Goal: Register for event/course

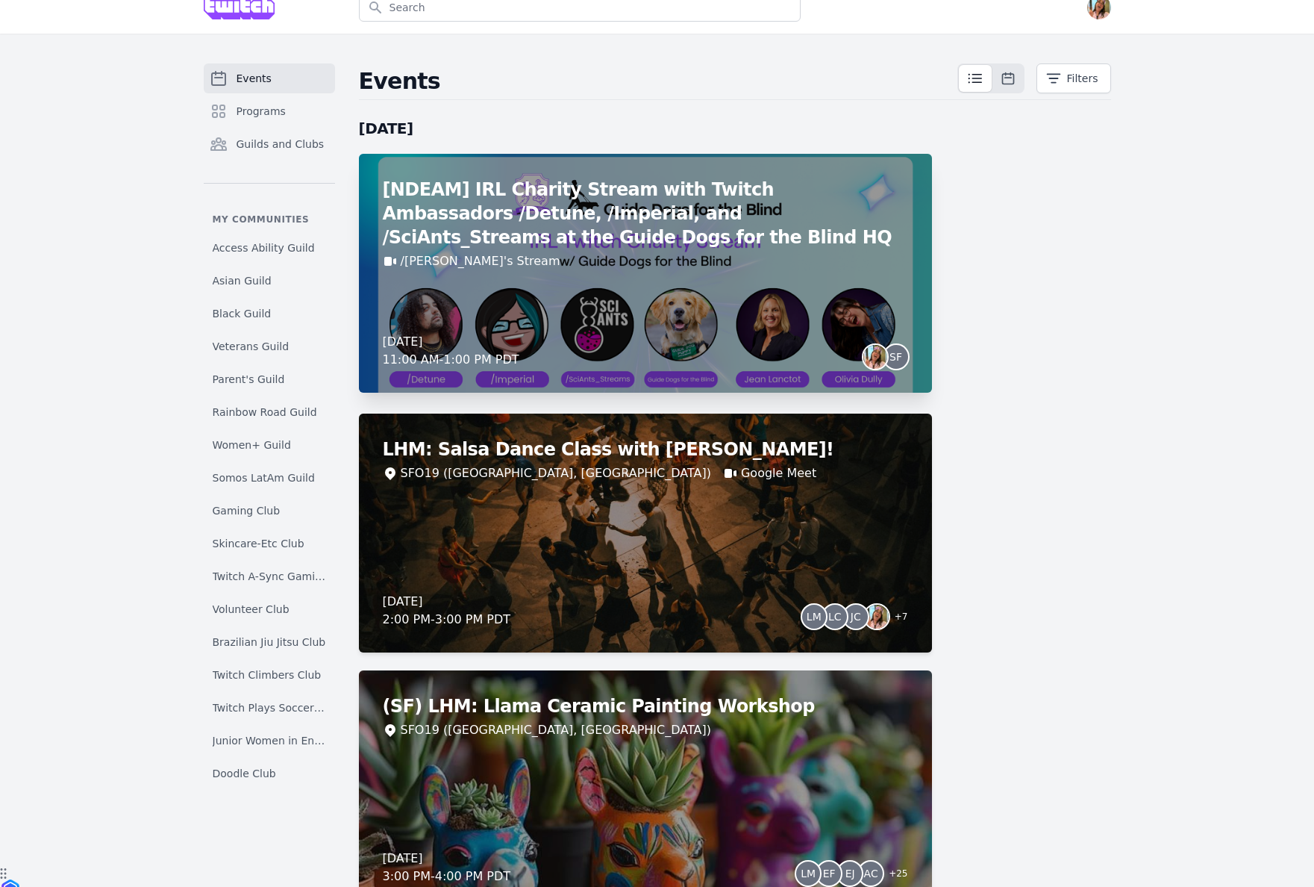
scroll to position [100, 0]
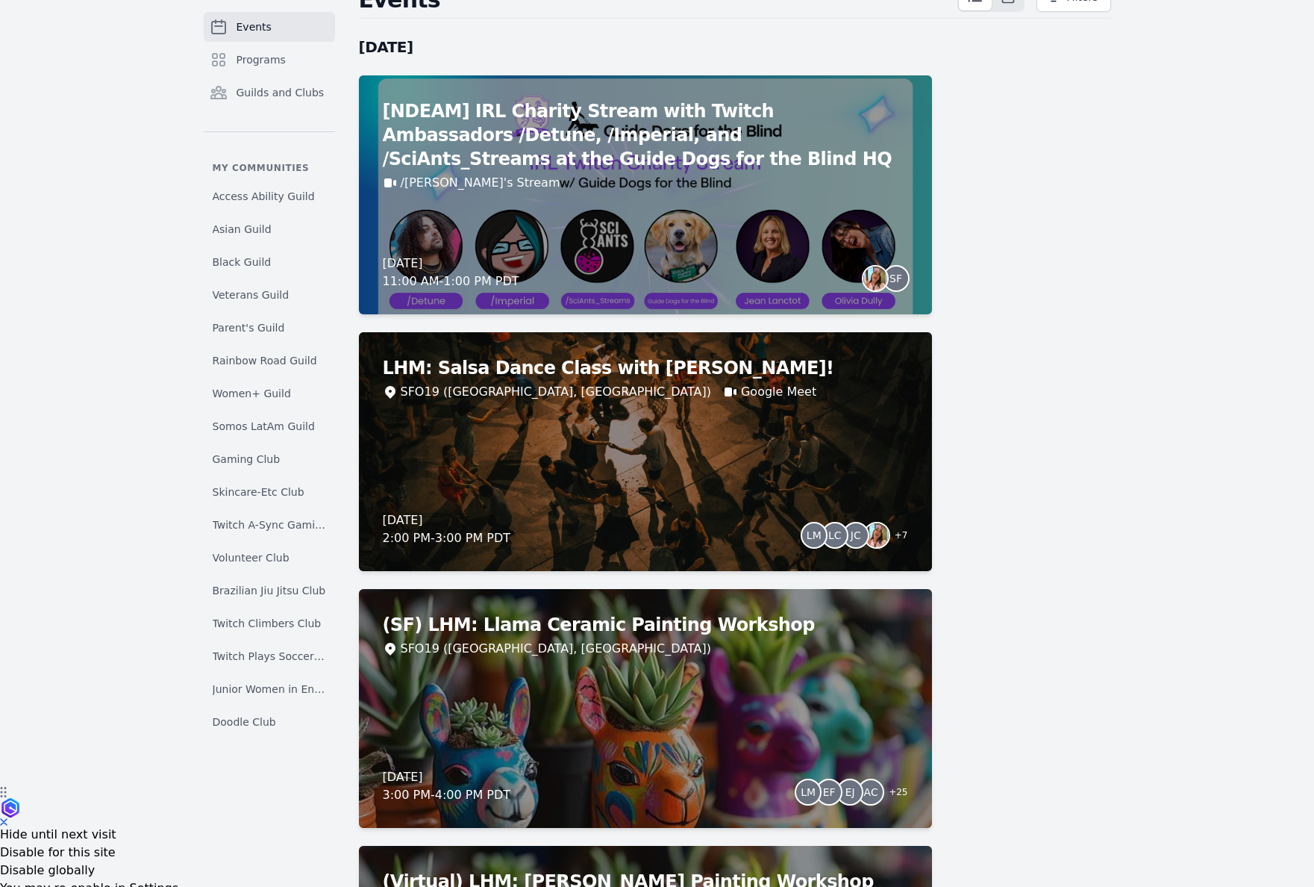
click at [304, 42] on div "Events Programs Guilds and Clubs" at bounding box center [269, 71] width 131 height 119
click at [303, 47] on link "Programs" at bounding box center [269, 60] width 131 height 30
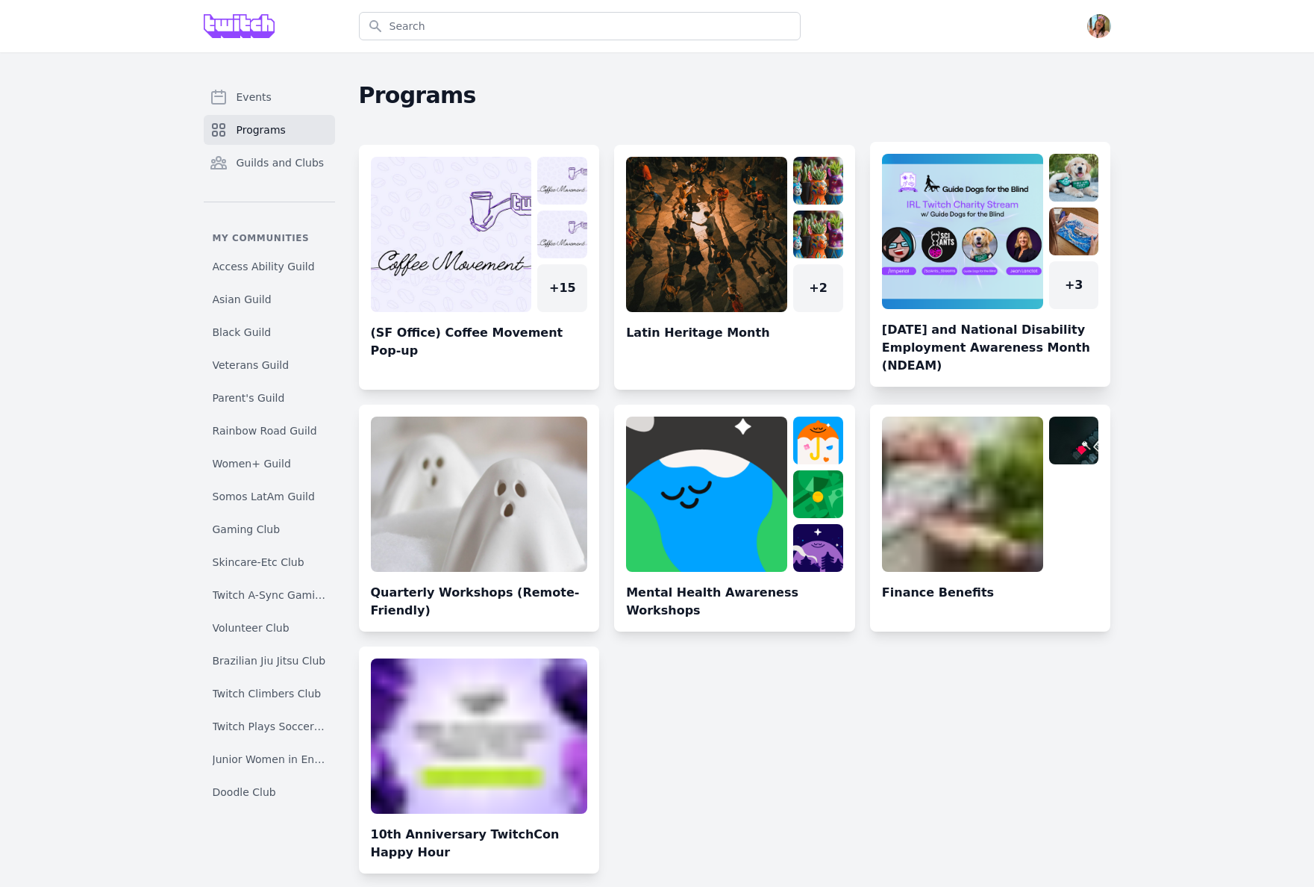
click at [951, 247] on link at bounding box center [990, 270] width 241 height 233
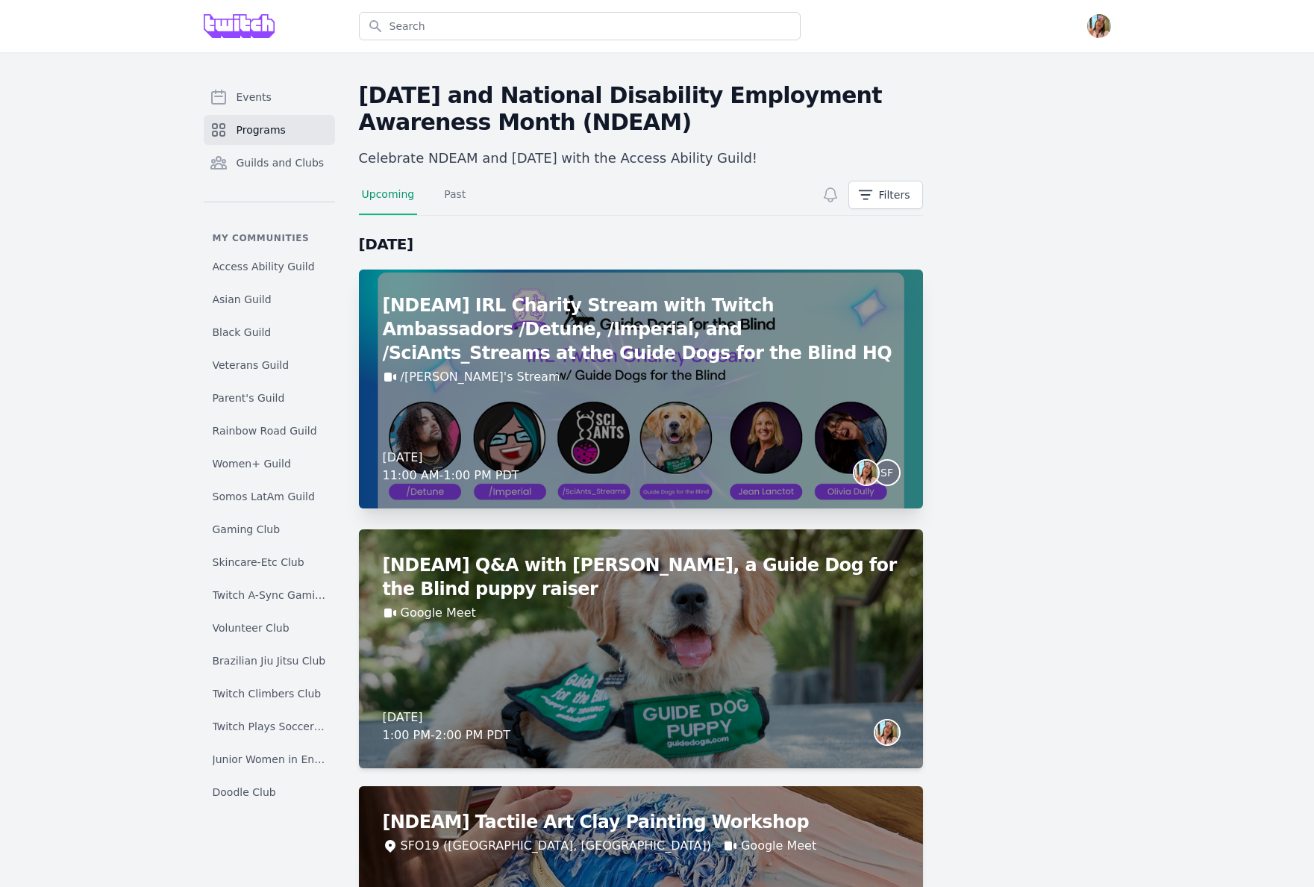
click at [679, 313] on h2 "[NDEAM] IRL Charity Stream with Twitch Ambassadors /Detune, /Imperial, and /Sci…" at bounding box center [641, 329] width 516 height 72
click at [854, 369] on div "/[PERSON_NAME]'s Stream" at bounding box center [641, 377] width 516 height 18
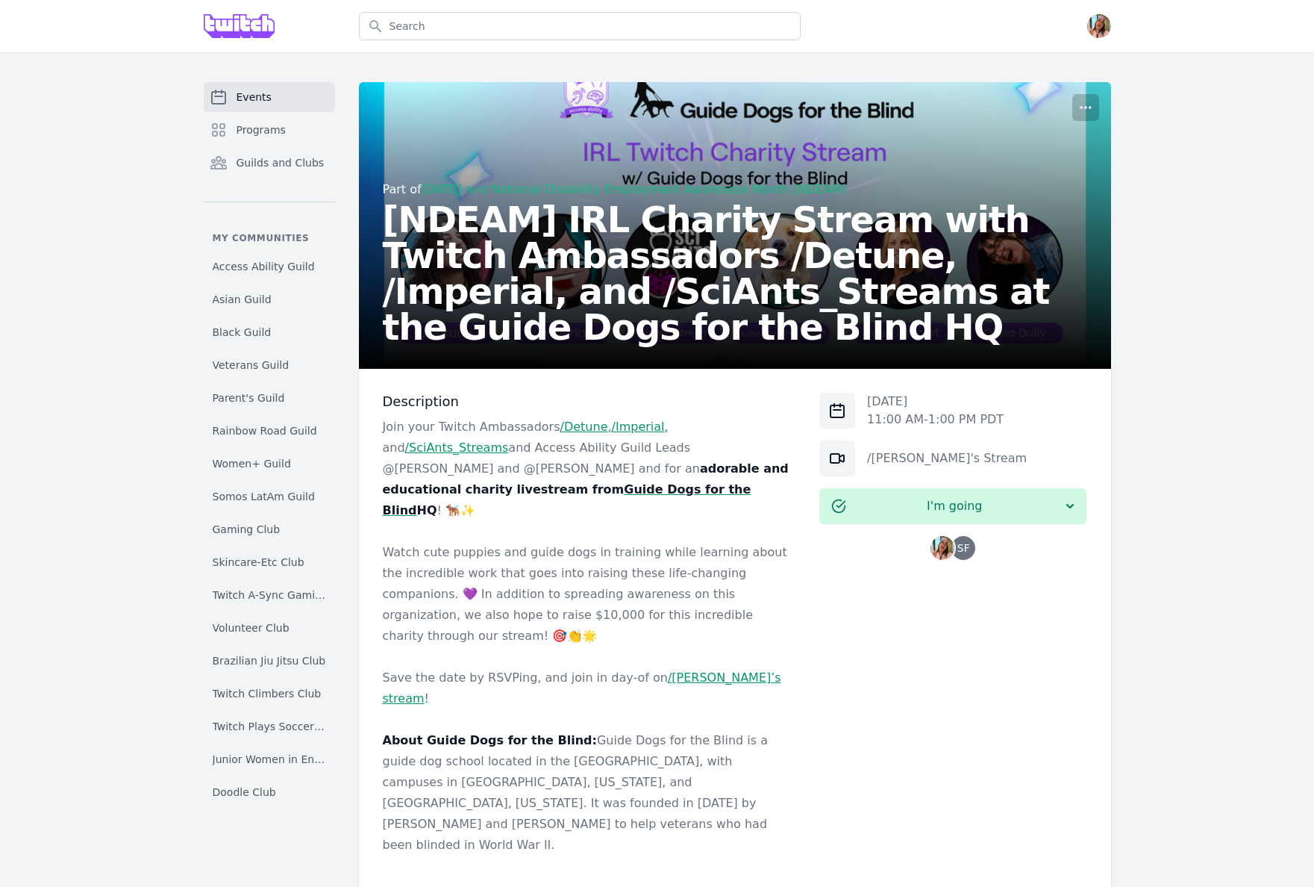
drag, startPoint x: 1195, startPoint y: 277, endPoint x: 1142, endPoint y: 262, distance: 54.3
click at [1195, 277] on div "Events Programs Guilds and Clubs My communities Access Ability Guild Asian Guil…" at bounding box center [657, 679] width 1314 height 1254
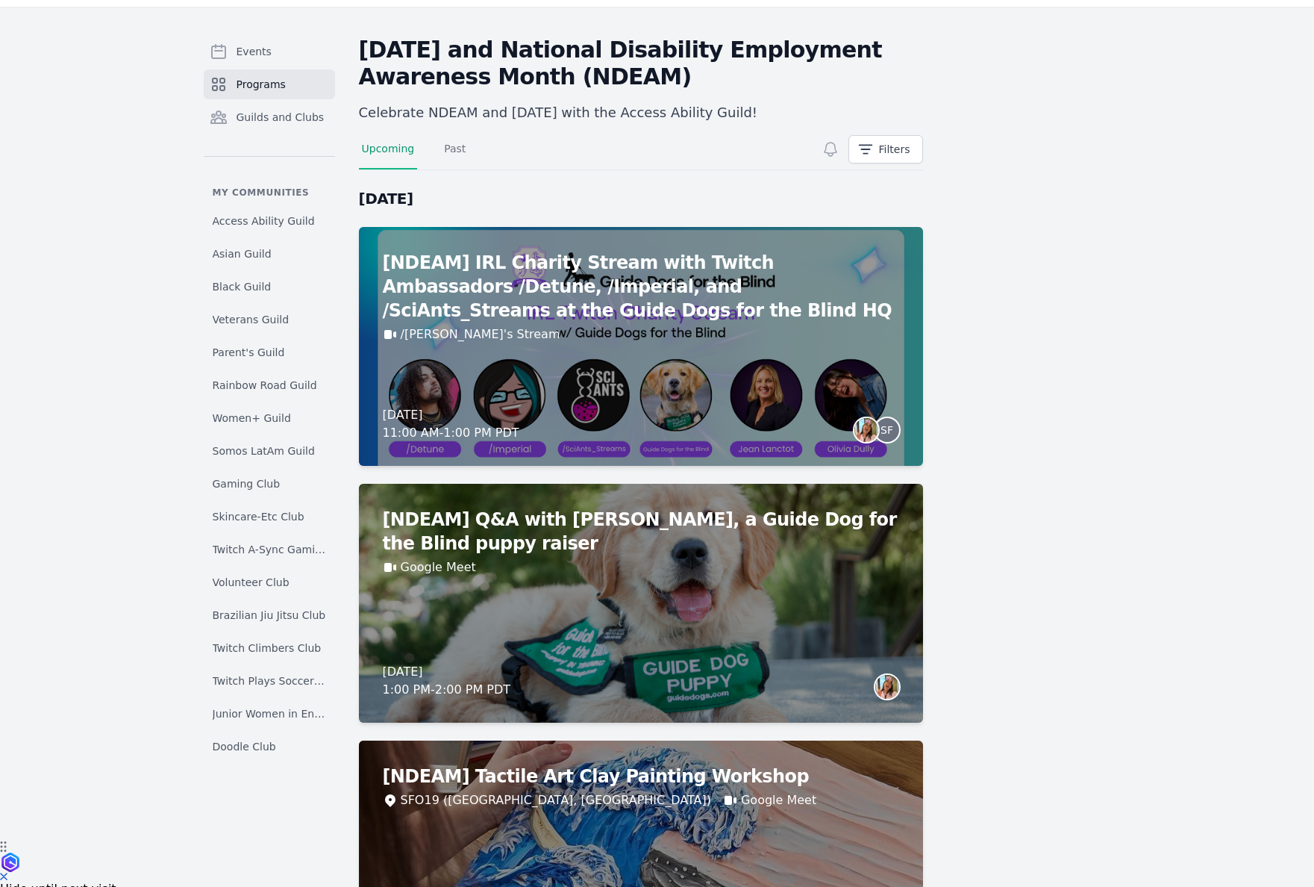
scroll to position [19, 0]
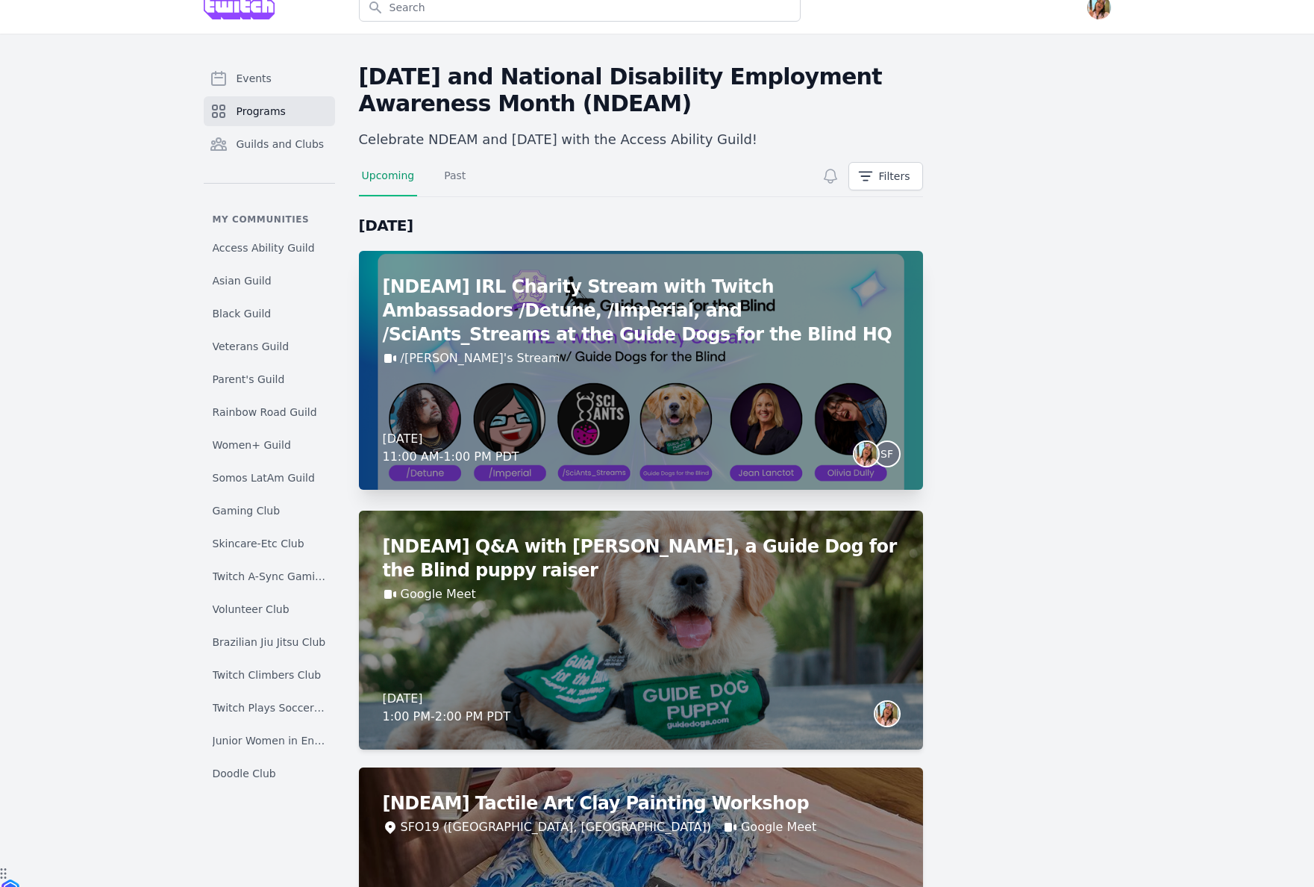
click at [861, 354] on div "/[PERSON_NAME]'s Stream" at bounding box center [641, 358] width 516 height 18
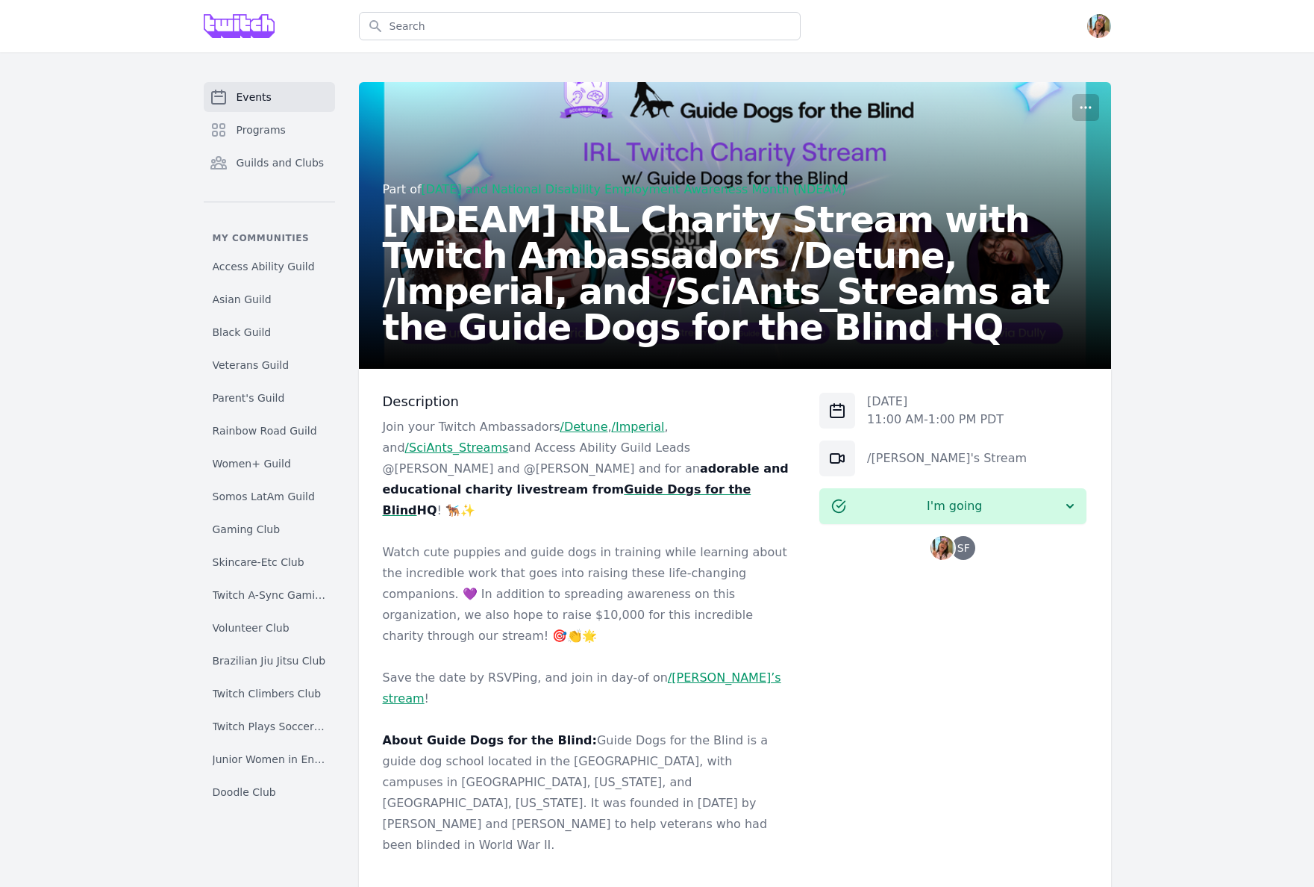
click at [1013, 113] on div "Part of [DATE] and National Disability Employment Awareness Month (NDEAM) [NDEA…" at bounding box center [735, 228] width 704 height 233
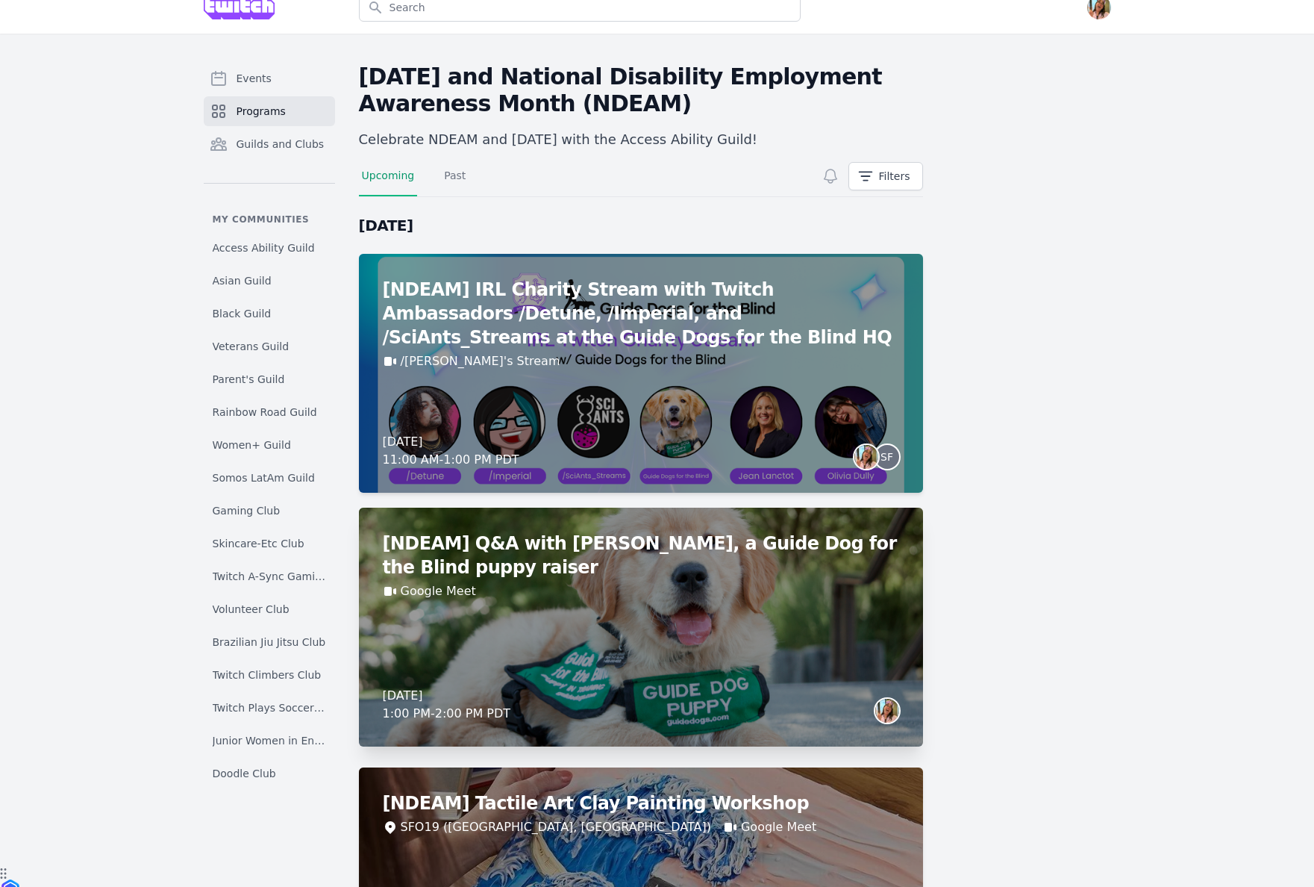
click at [726, 523] on div "[NDEAM] Q&A with [PERSON_NAME], a Guide Dog for the Blind puppy raiser Google M…" at bounding box center [641, 626] width 564 height 239
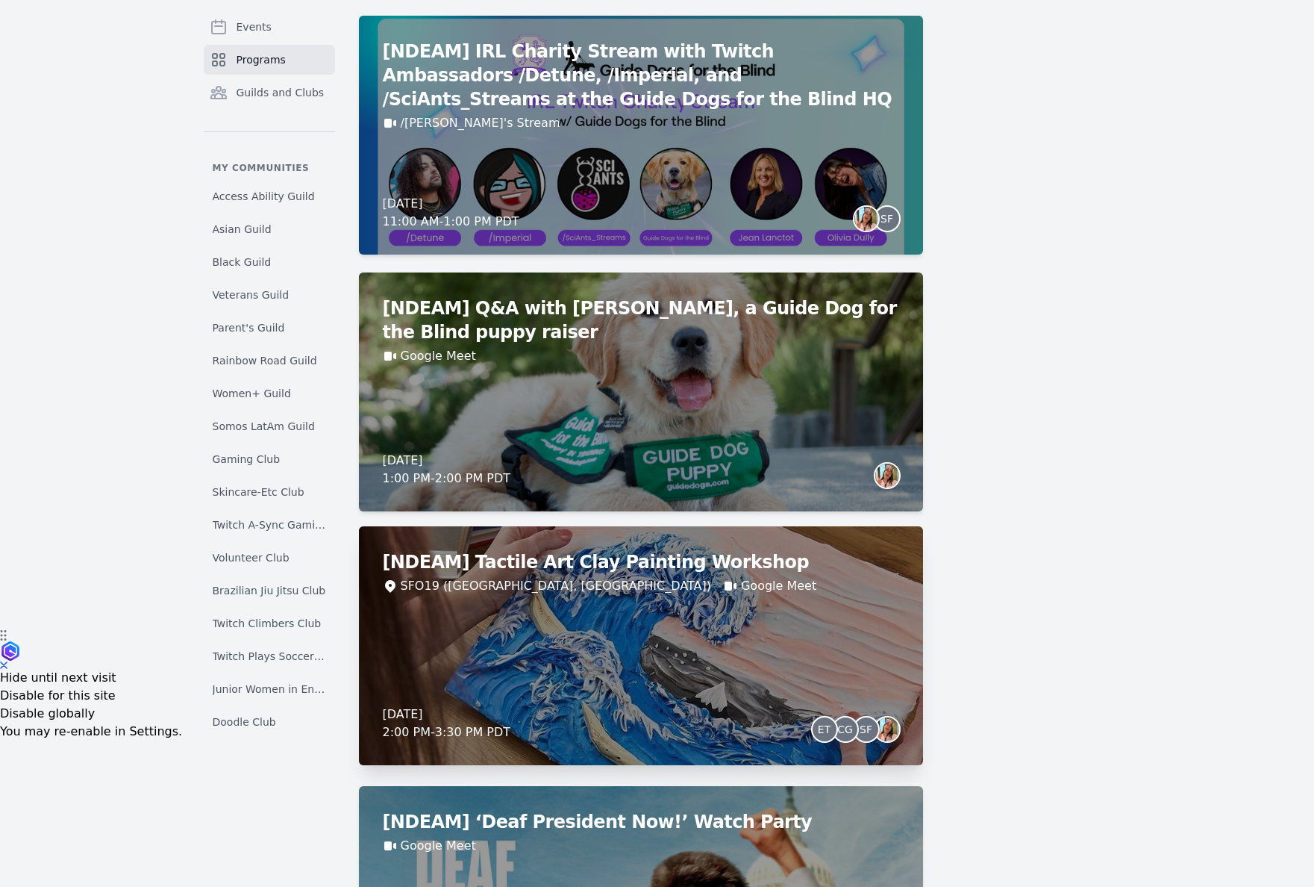
scroll to position [391, 0]
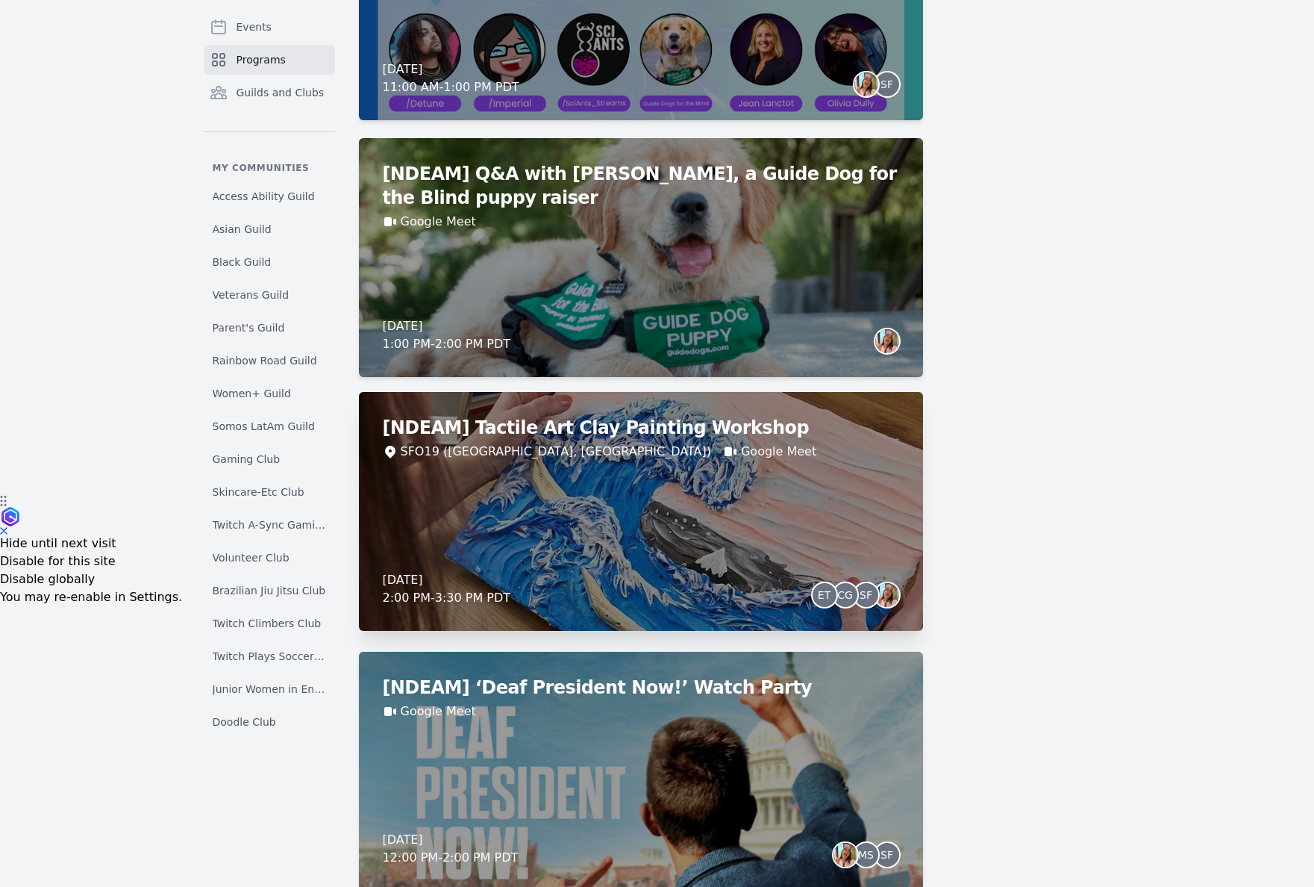
click at [793, 559] on div "[NDEAM] Tactile Art Clay Painting Workshop SFO19 ([GEOGRAPHIC_DATA], [GEOGRAPHI…" at bounding box center [641, 511] width 564 height 239
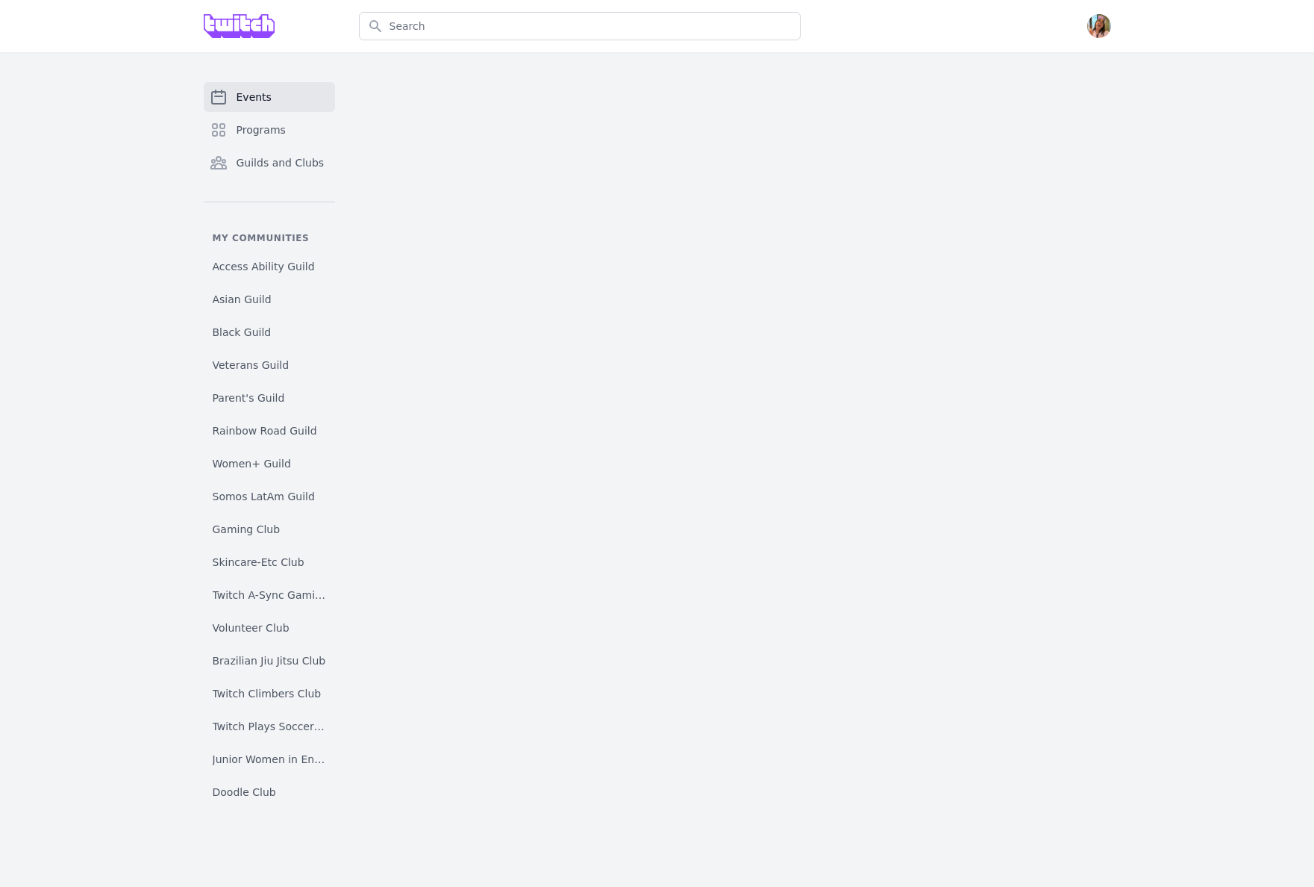
select select "The Kiss"
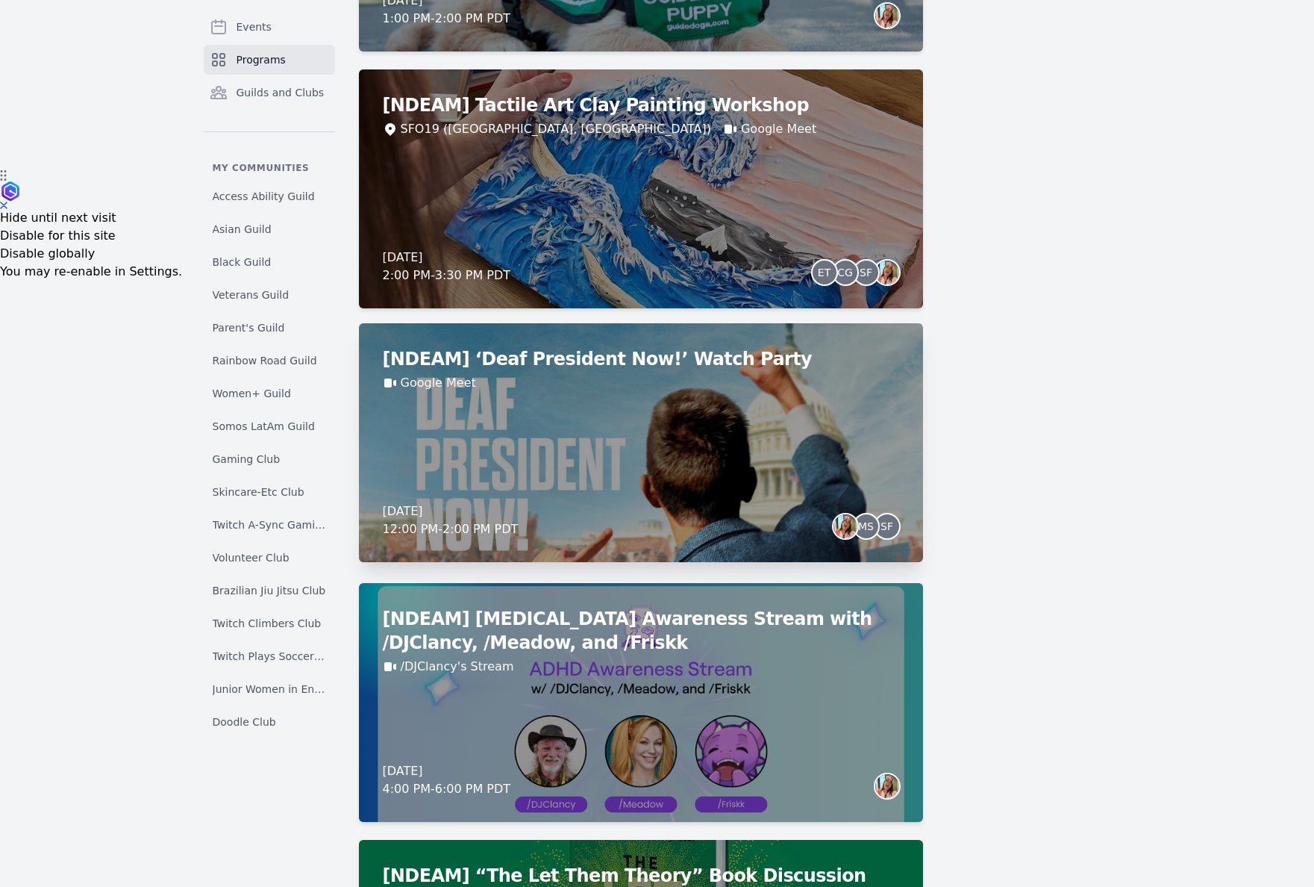
scroll to position [773, 0]
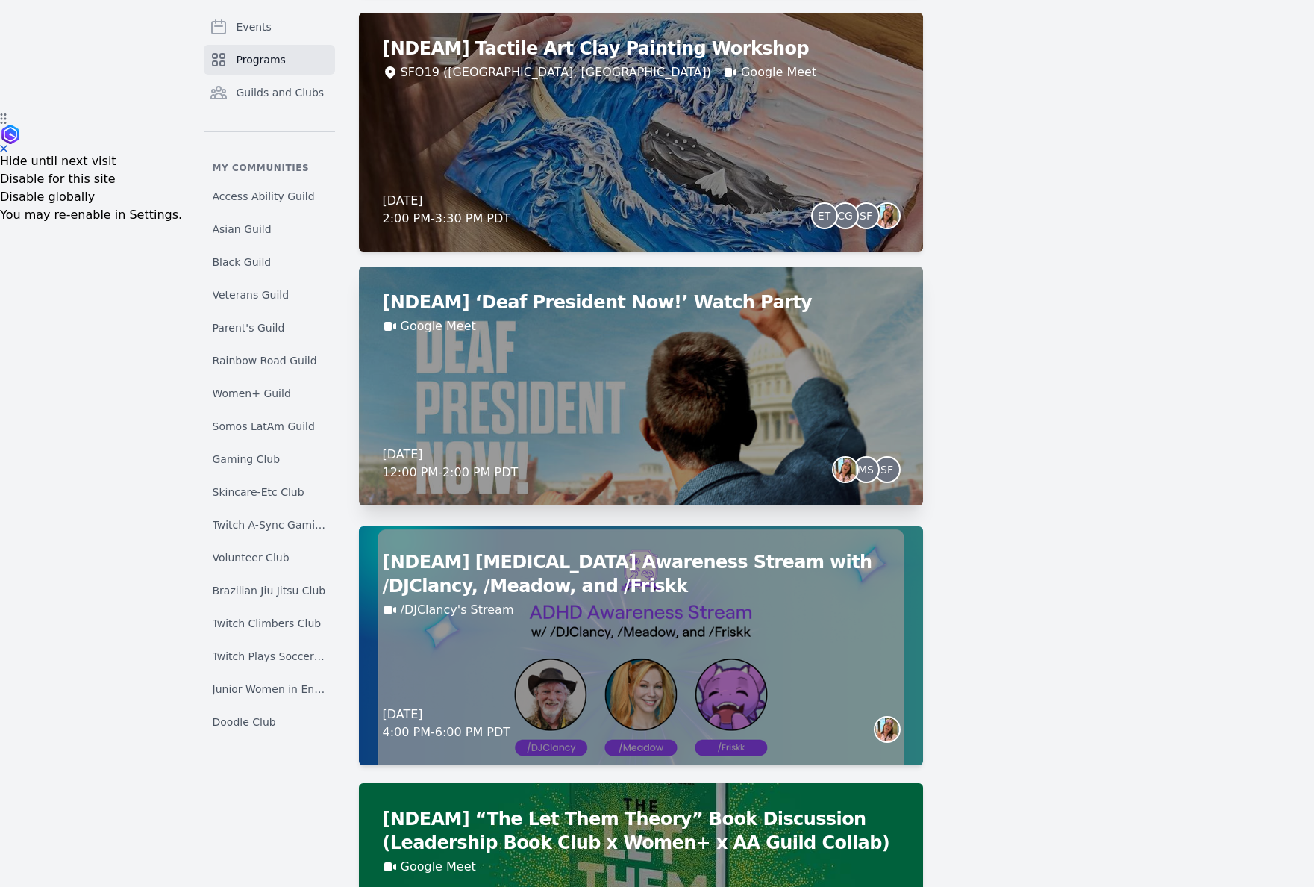
click at [747, 472] on div "[DATE] 12:00 PM - 2:00 PM PDT MS SF" at bounding box center [641, 464] width 516 height 36
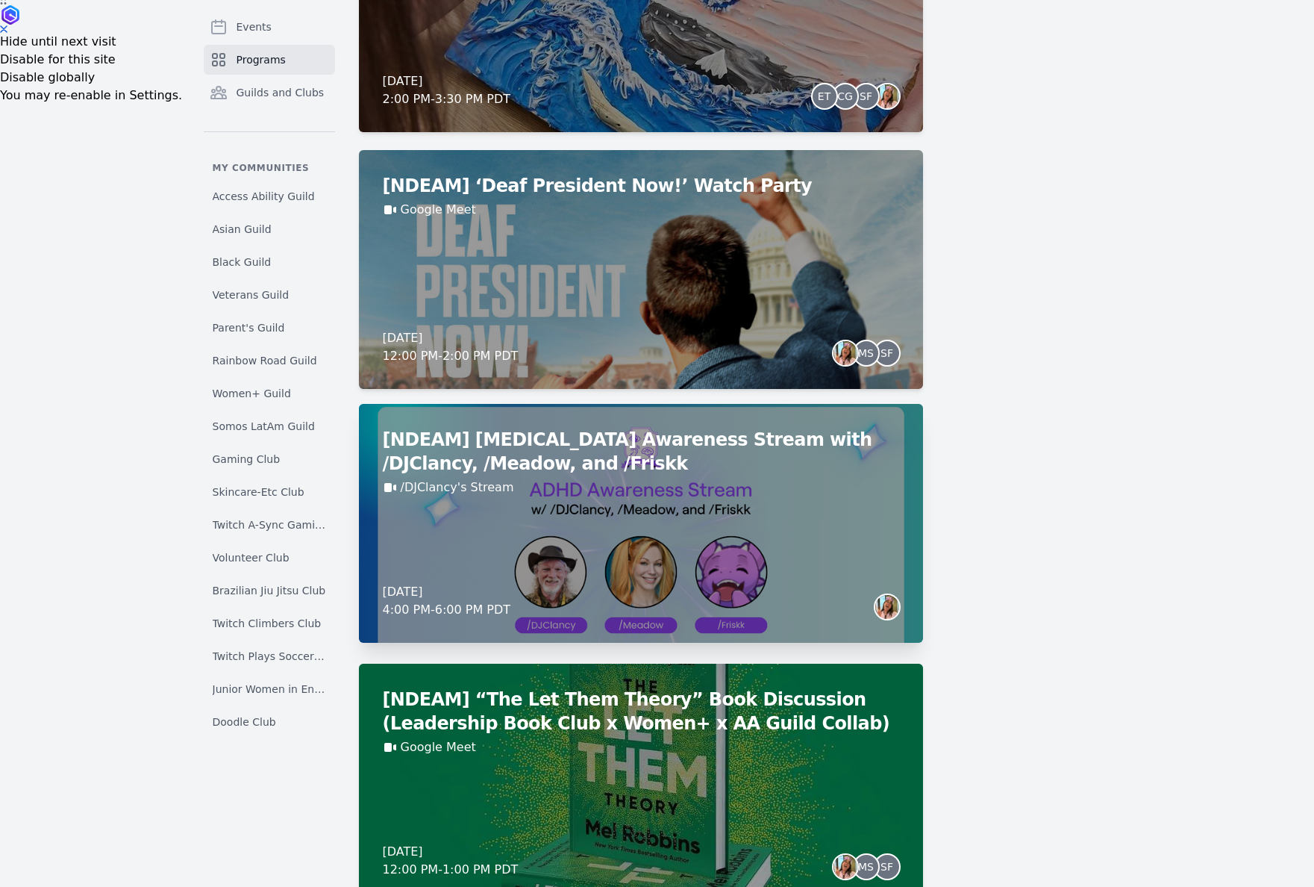
scroll to position [968, 0]
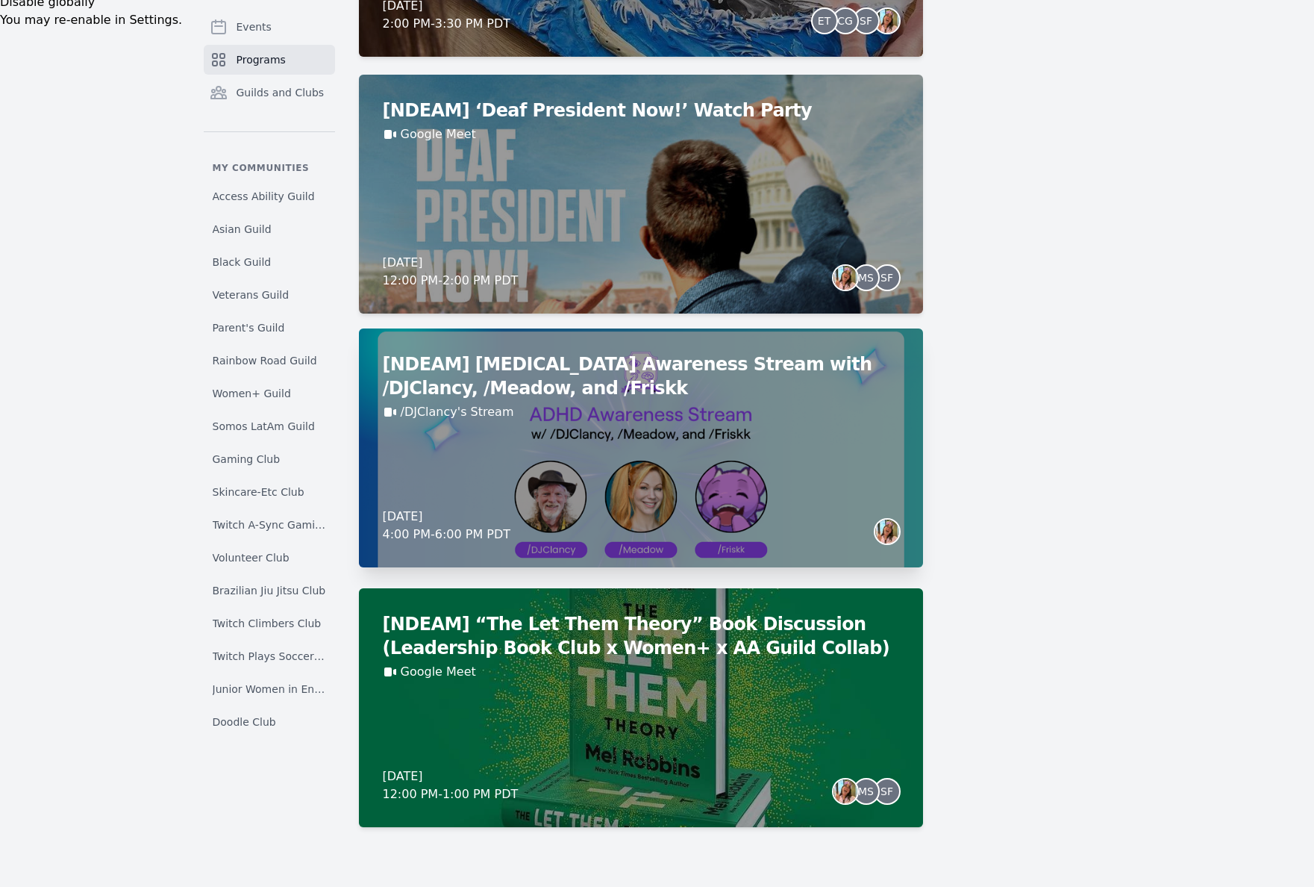
click at [671, 401] on div "[NDEAM] [MEDICAL_DATA] Awareness Stream with /DJClancy, /Meadow, and /Friskk /D…" at bounding box center [641, 386] width 516 height 69
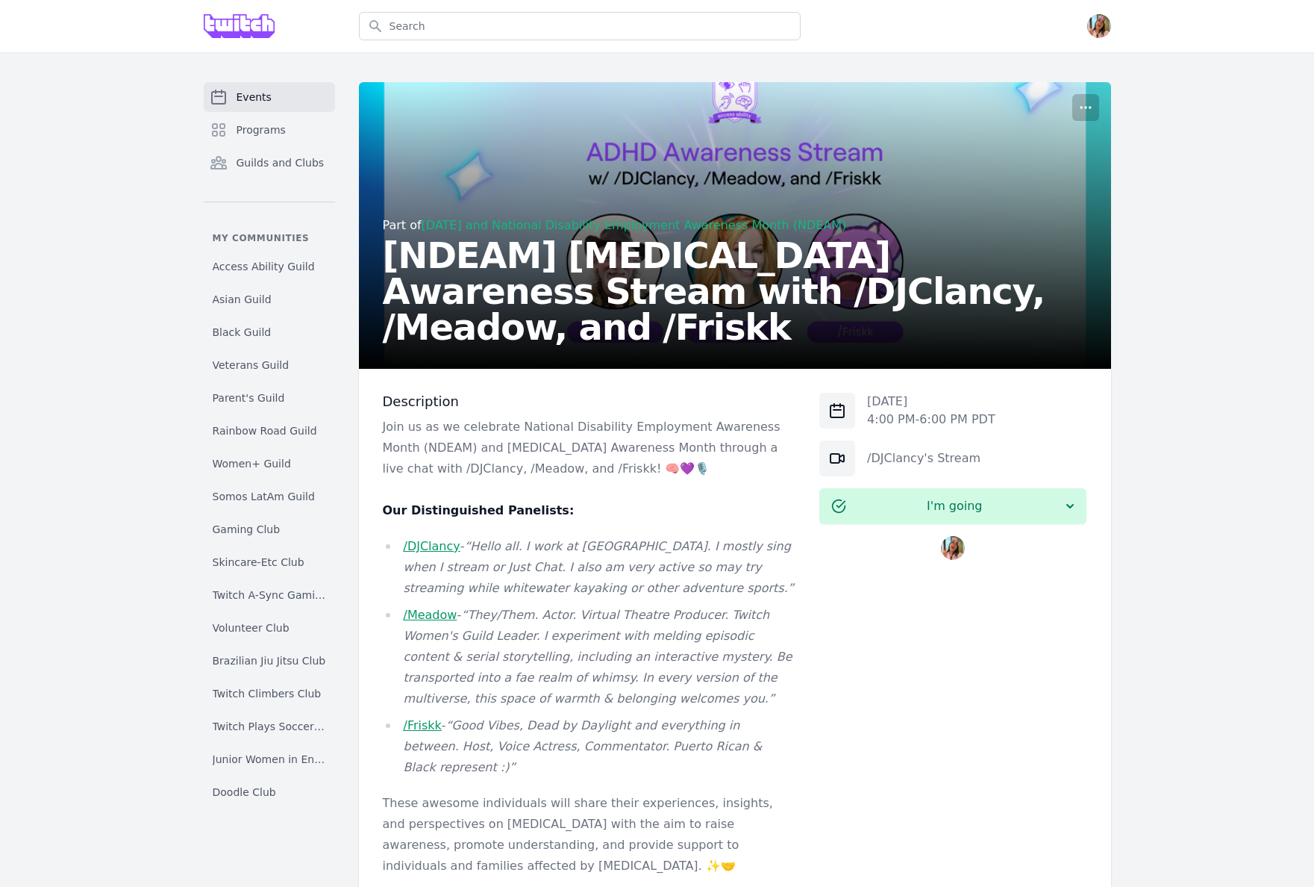
scroll to position [968, 0]
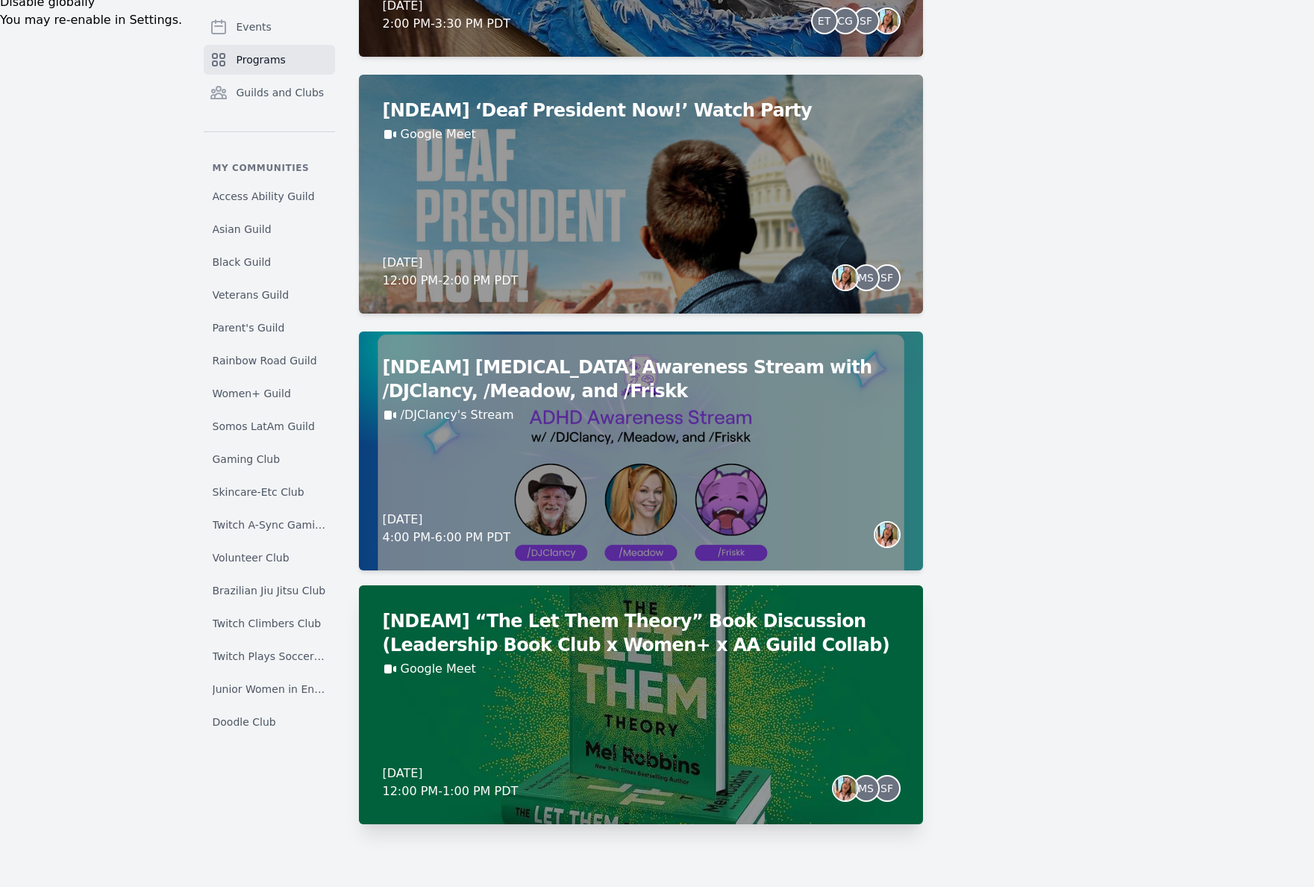
click at [733, 695] on div "[NDEAM] “The Let Them Theory” Book Discussion (Leadership Book Club x Women+ x …" at bounding box center [641, 704] width 564 height 239
